Goal: Find specific page/section: Find specific page/section

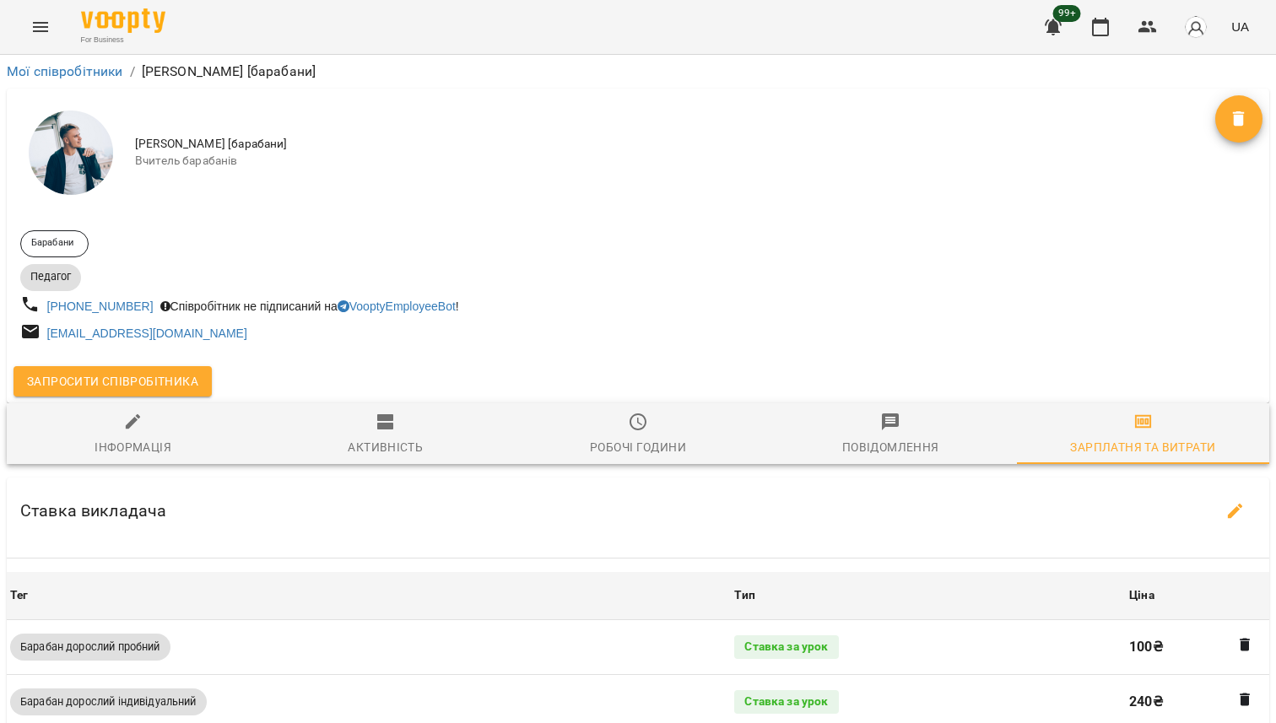
scroll to position [257, 0]
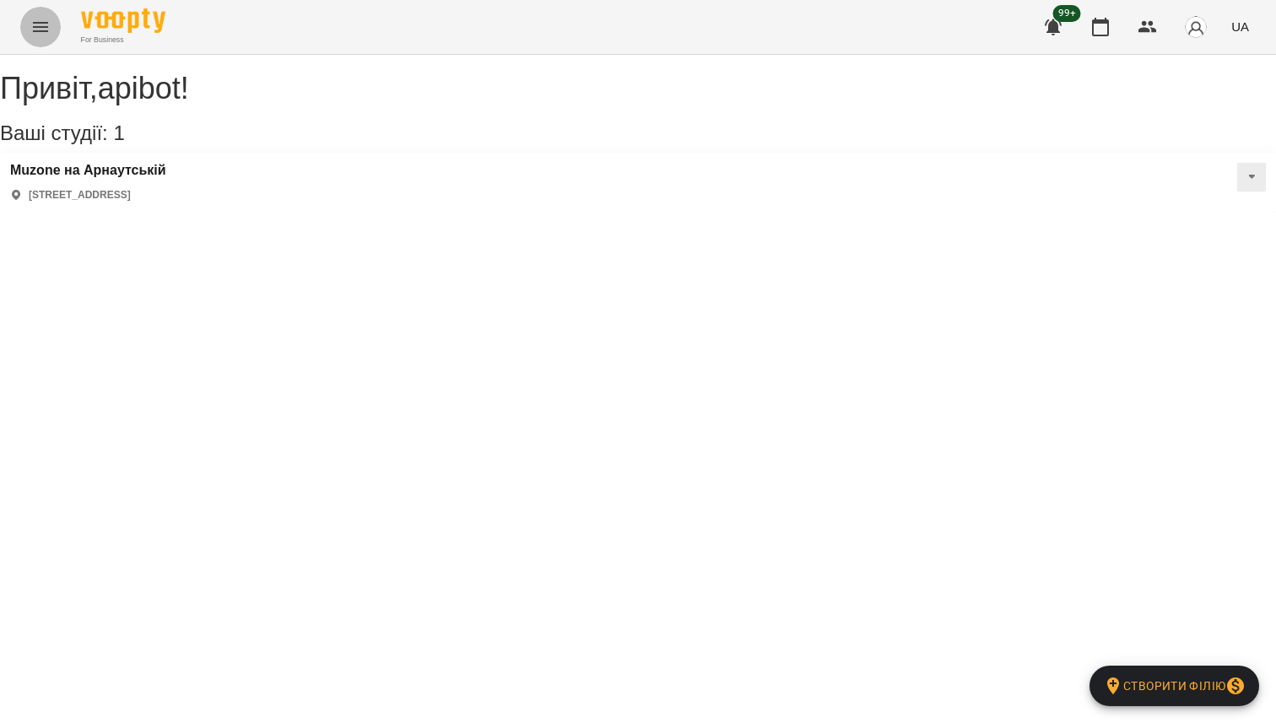
click at [31, 18] on icon "Menu" at bounding box center [40, 27] width 20 height 20
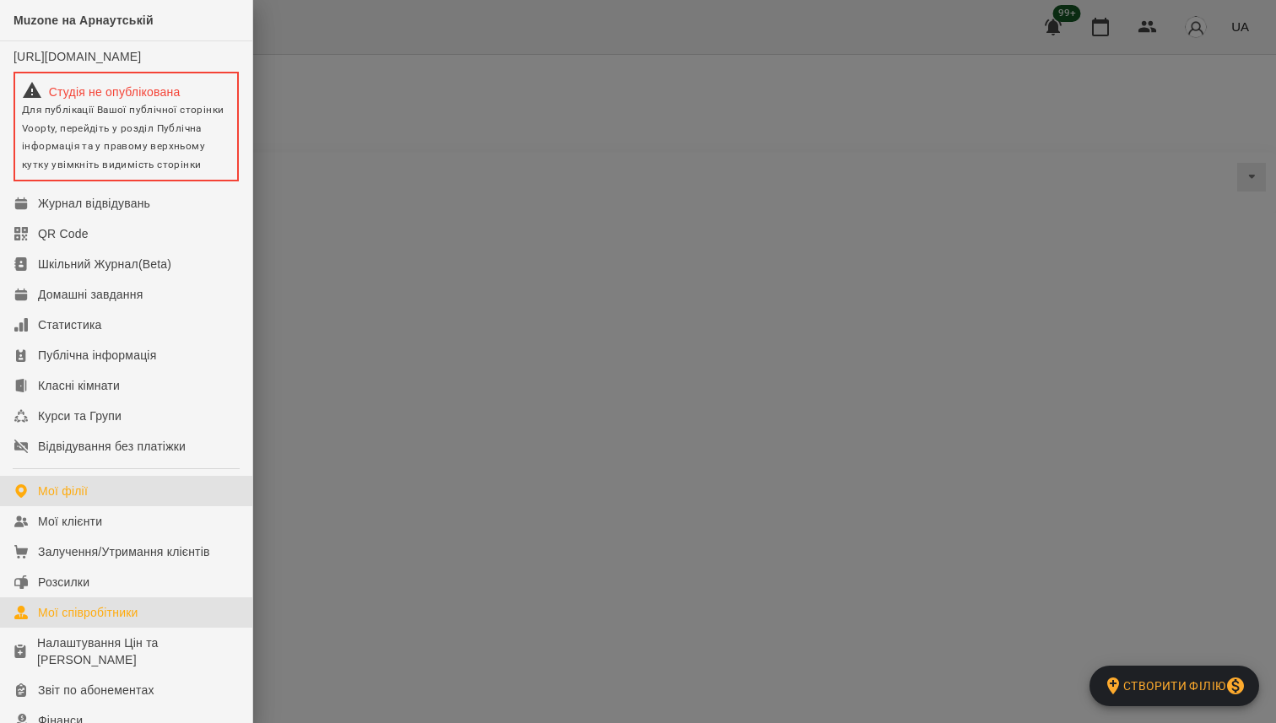
click at [108, 621] on div "Мої співробітники" at bounding box center [88, 612] width 100 height 17
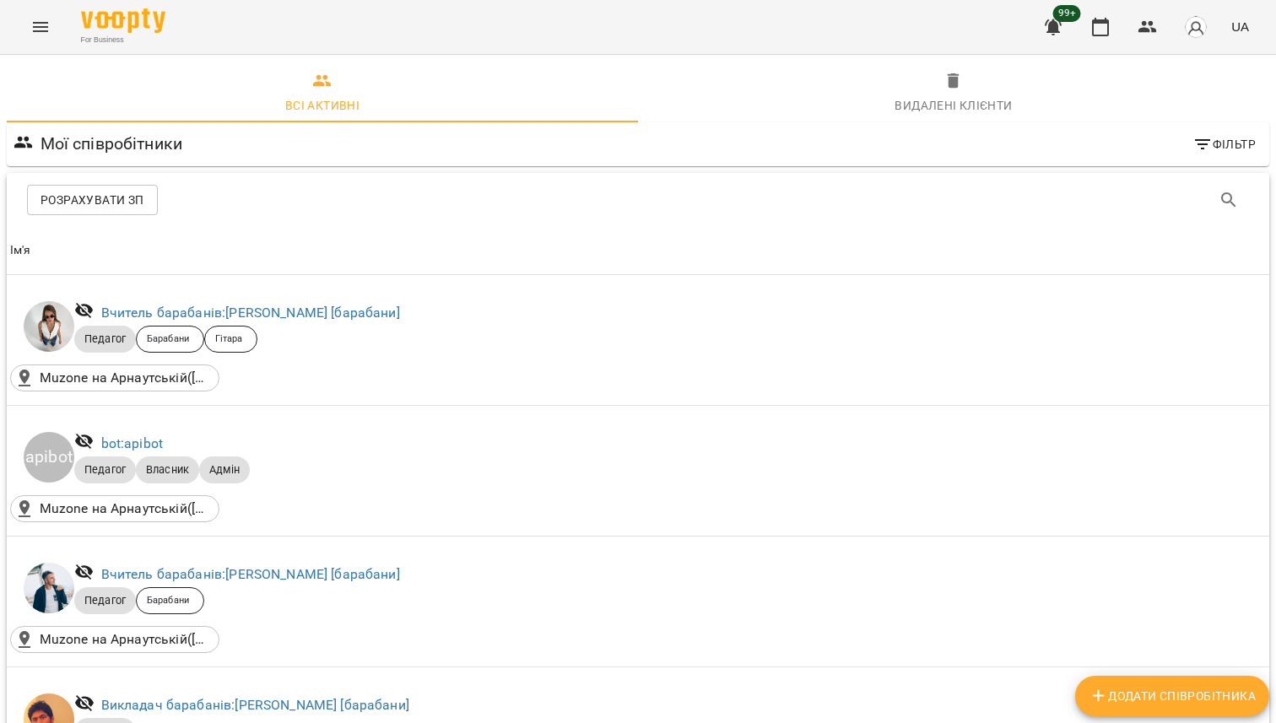
click at [42, 23] on icon "Menu" at bounding box center [40, 27] width 15 height 10
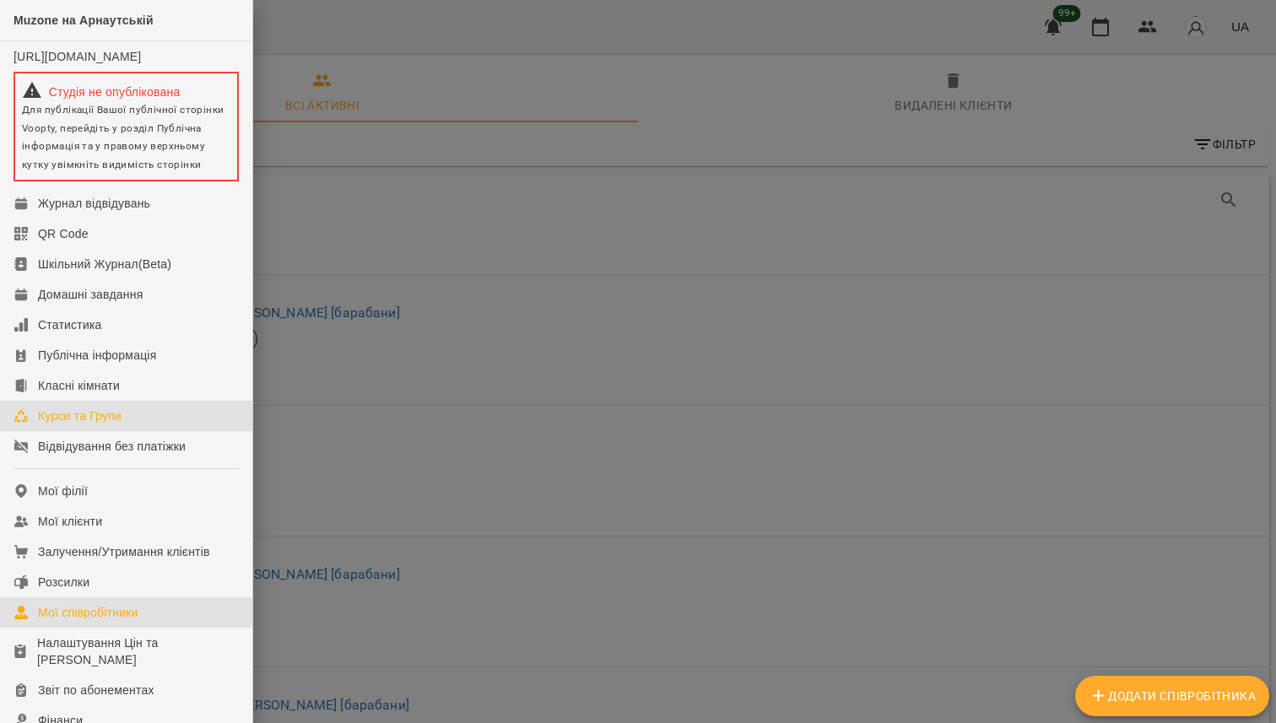
click at [102, 425] on div "Курси та Групи" at bounding box center [80, 416] width 84 height 17
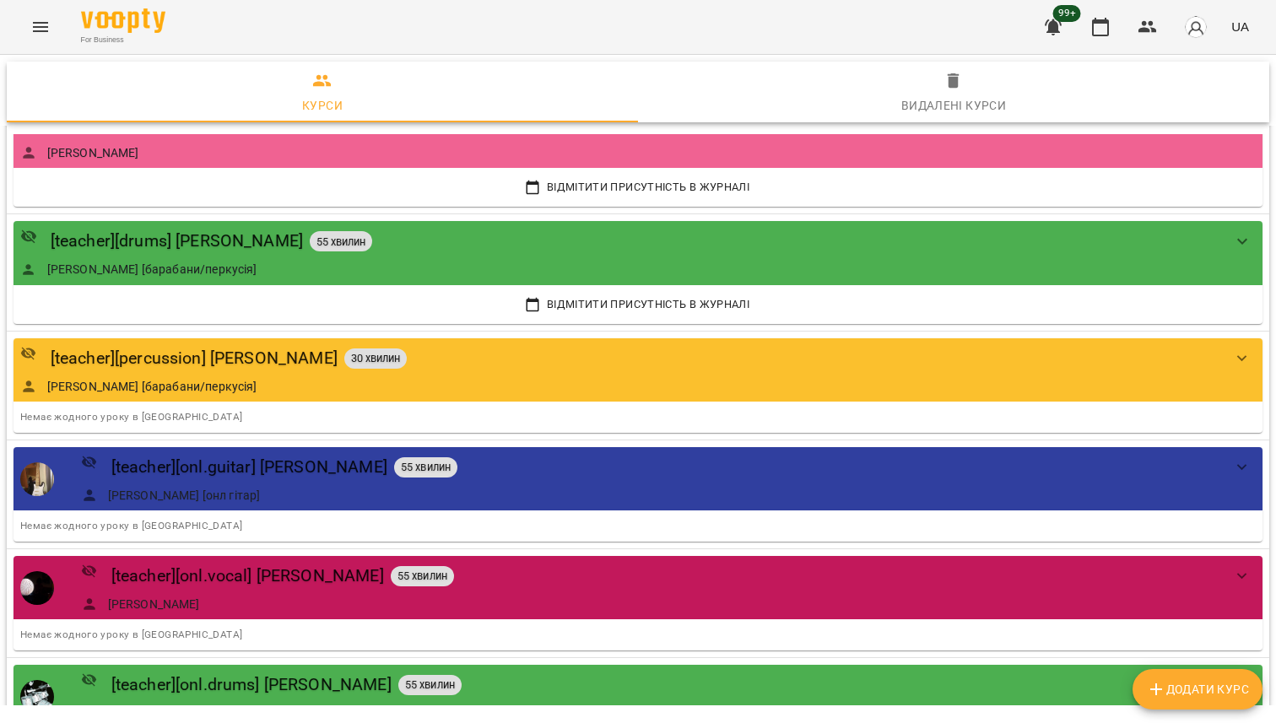
scroll to position [1885, 0]
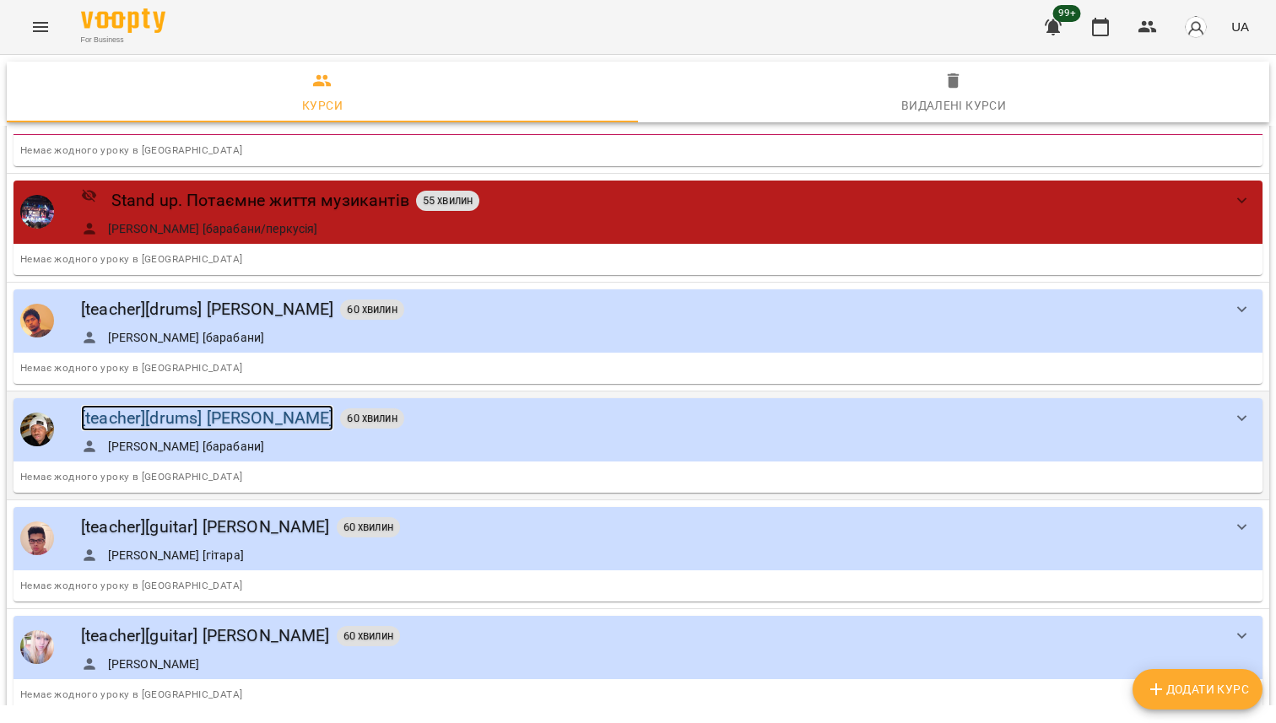
click at [200, 422] on div "[teacher][drums] [PERSON_NAME]" at bounding box center [207, 418] width 252 height 26
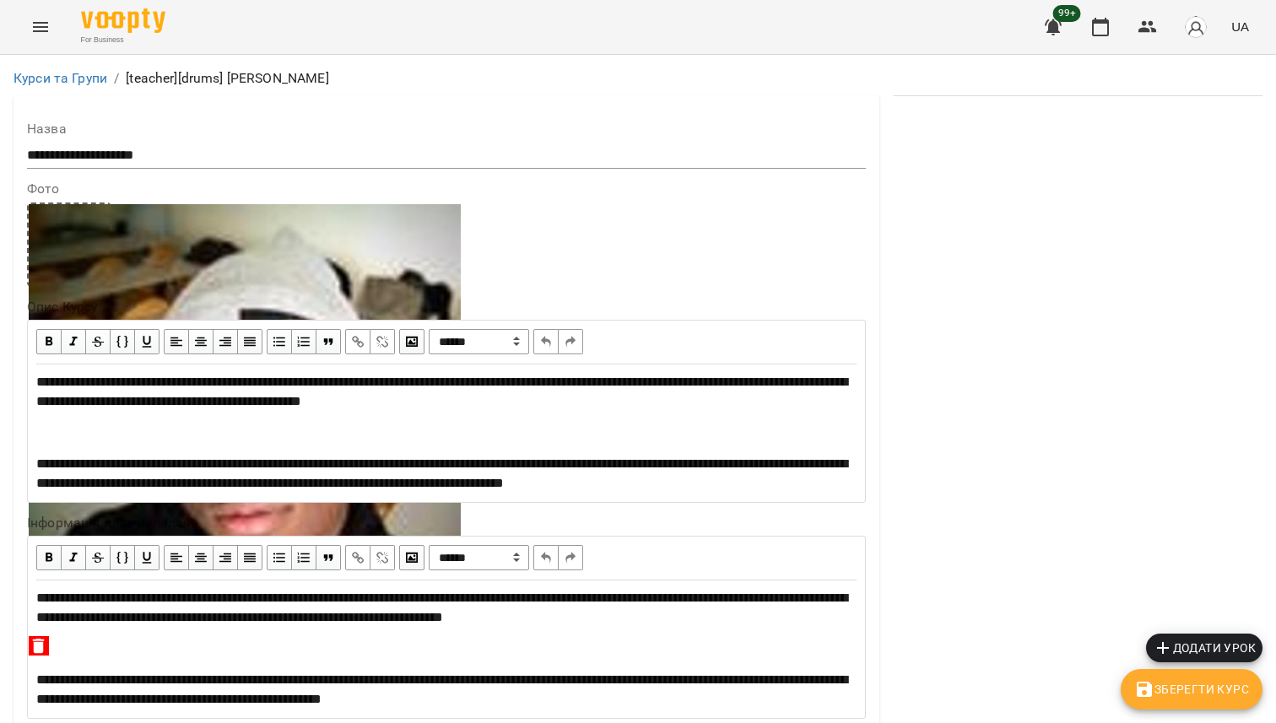
scroll to position [999, 0]
